Goal: Task Accomplishment & Management: Manage account settings

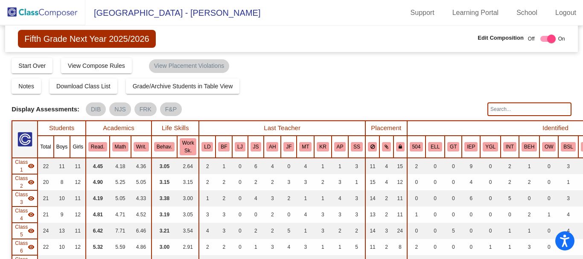
scroll to position [256, 0]
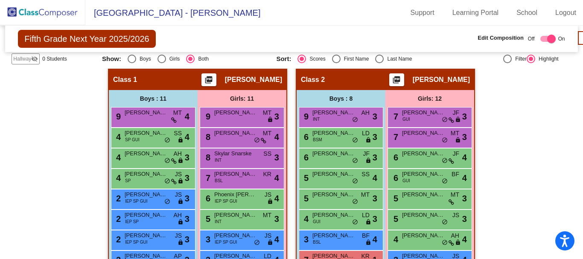
click at [34, 17] on img at bounding box center [42, 12] width 85 height 25
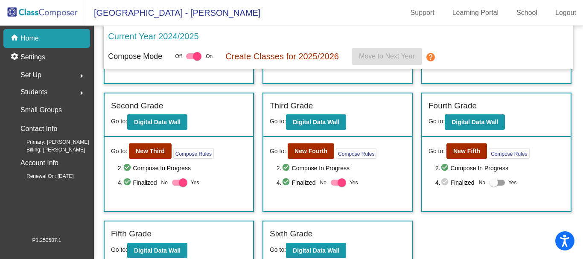
scroll to position [106, 0]
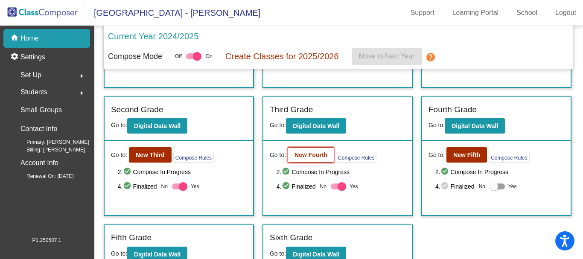
click at [304, 155] on b "New Fourth" at bounding box center [311, 155] width 33 height 7
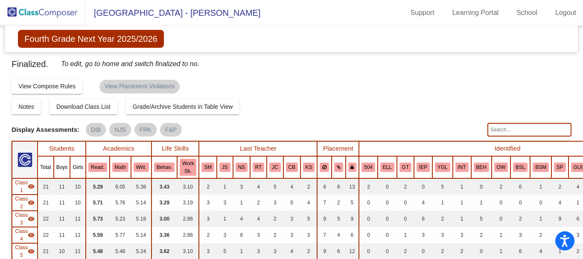
click at [502, 133] on input "text" at bounding box center [530, 130] width 84 height 14
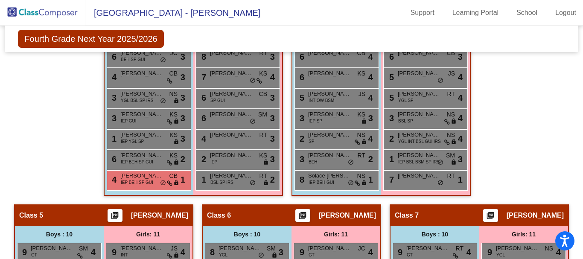
scroll to position [683, 0]
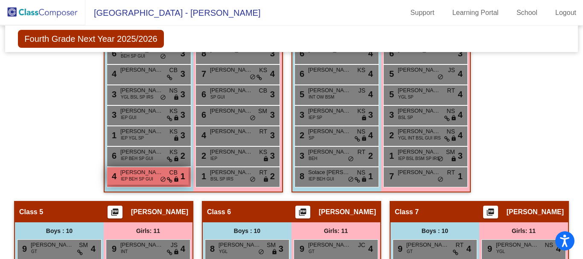
type input "daff"
click at [140, 177] on span "IEP BEH SP GUI" at bounding box center [137, 179] width 32 height 6
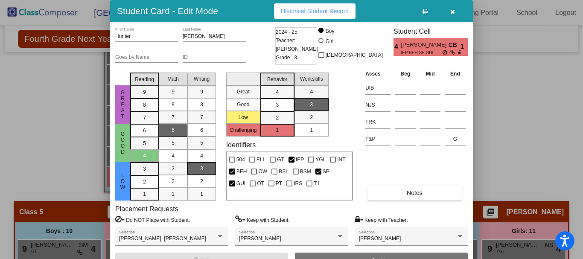
click at [448, 12] on button "button" at bounding box center [452, 10] width 27 height 15
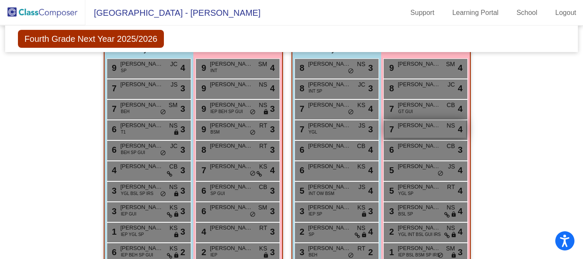
scroll to position [598, 0]
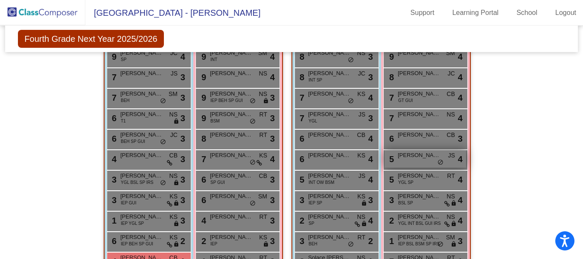
click at [416, 160] on div "5 Savanna [PERSON_NAME] lock do_not_disturb_alt 4" at bounding box center [426, 159] width 82 height 18
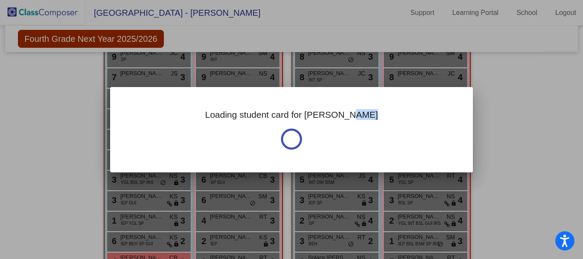
click at [416, 160] on div "Loading student card for [PERSON_NAME]" at bounding box center [291, 129] width 363 height 85
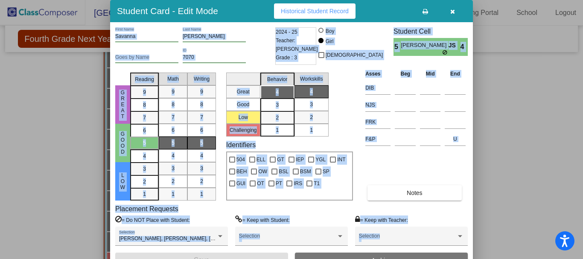
click at [453, 164] on div "Asses Beg Mid End DIB NJS FRK F&P U Notes" at bounding box center [415, 135] width 105 height 132
click at [451, 12] on icon "button" at bounding box center [452, 12] width 5 height 6
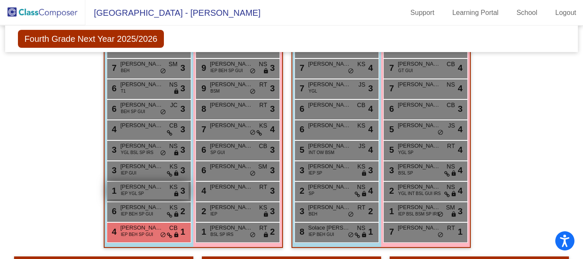
scroll to position [640, 0]
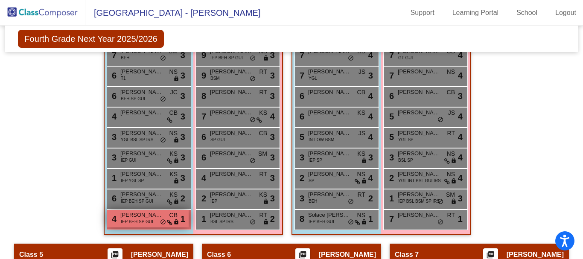
click at [149, 219] on span "IEP BEH SP GUI" at bounding box center [137, 222] width 32 height 6
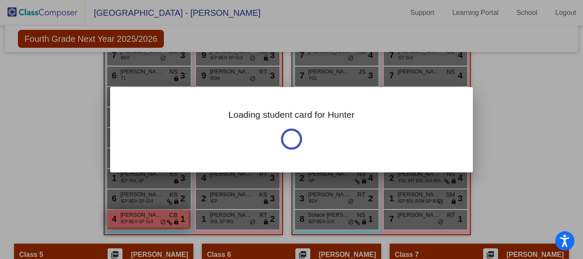
click at [149, 219] on div "Loading student card for Hunter" at bounding box center [291, 129] width 583 height 259
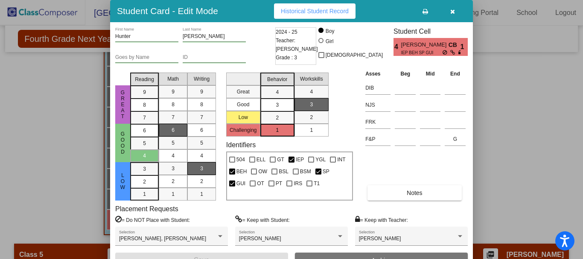
click at [509, 91] on div at bounding box center [291, 129] width 583 height 259
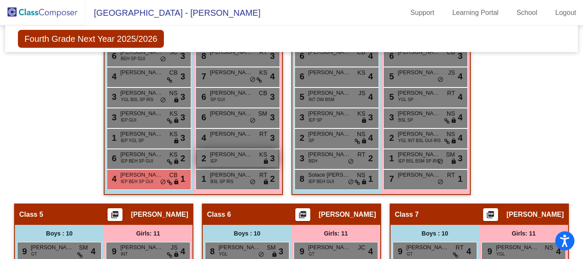
scroll to position [683, 0]
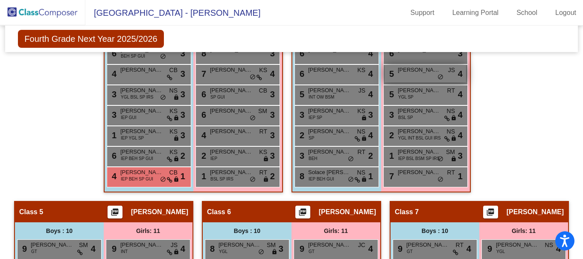
click at [414, 76] on div "5 Savanna [PERSON_NAME] lock do_not_disturb_alt 4" at bounding box center [426, 74] width 82 height 18
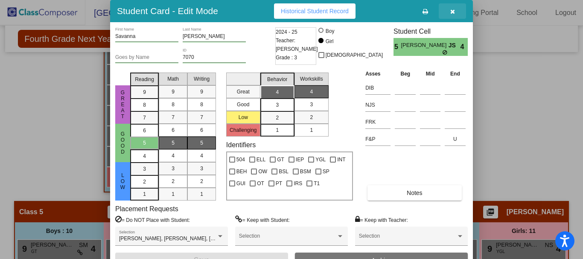
click at [456, 13] on button "button" at bounding box center [452, 10] width 27 height 15
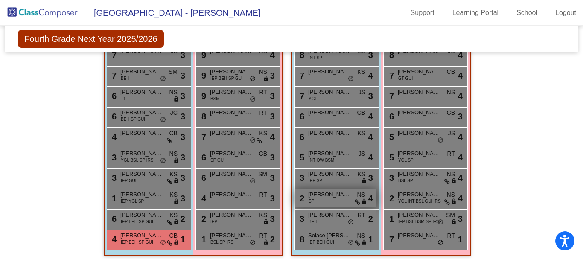
scroll to position [608, 0]
